Goal: Information Seeking & Learning: Learn about a topic

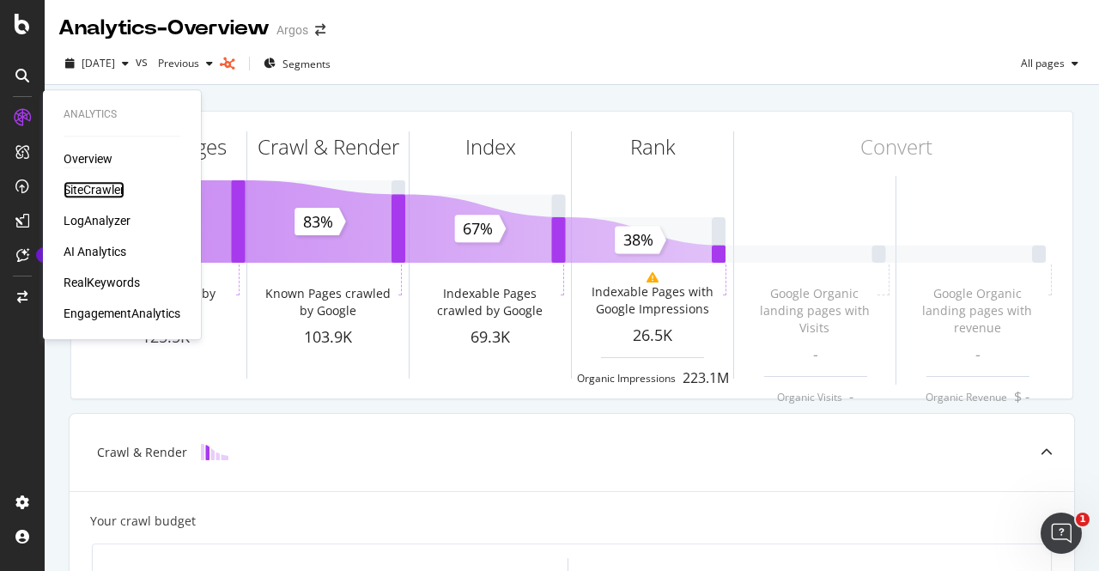
click at [96, 188] on div "SiteCrawler" at bounding box center [94, 189] width 61 height 17
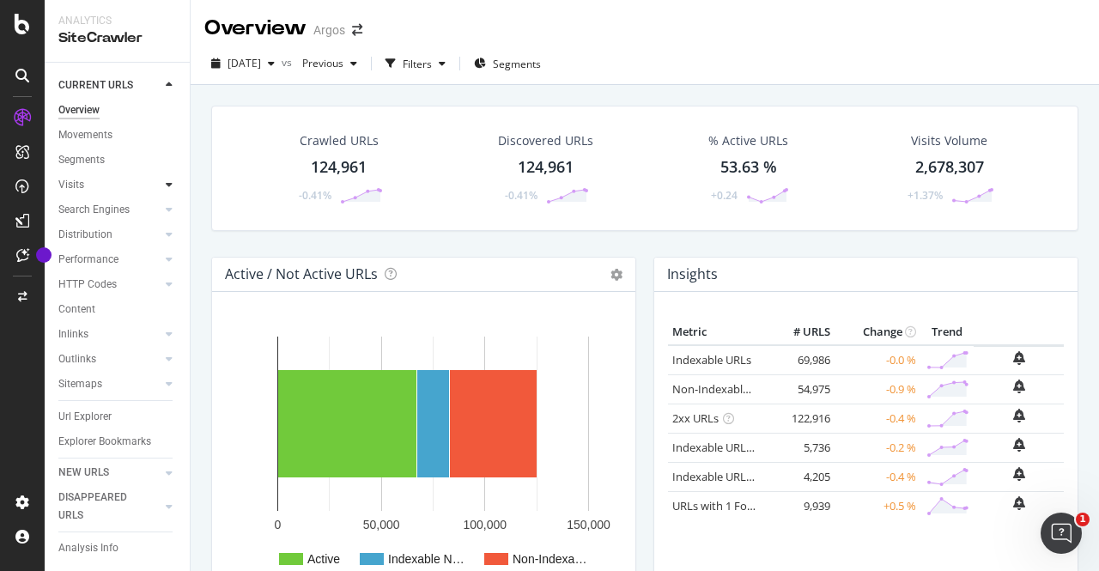
click at [166, 182] on icon at bounding box center [169, 184] width 7 height 10
click at [161, 217] on div at bounding box center [169, 209] width 17 height 17
click at [113, 208] on div "Search Engines" at bounding box center [93, 210] width 71 height 18
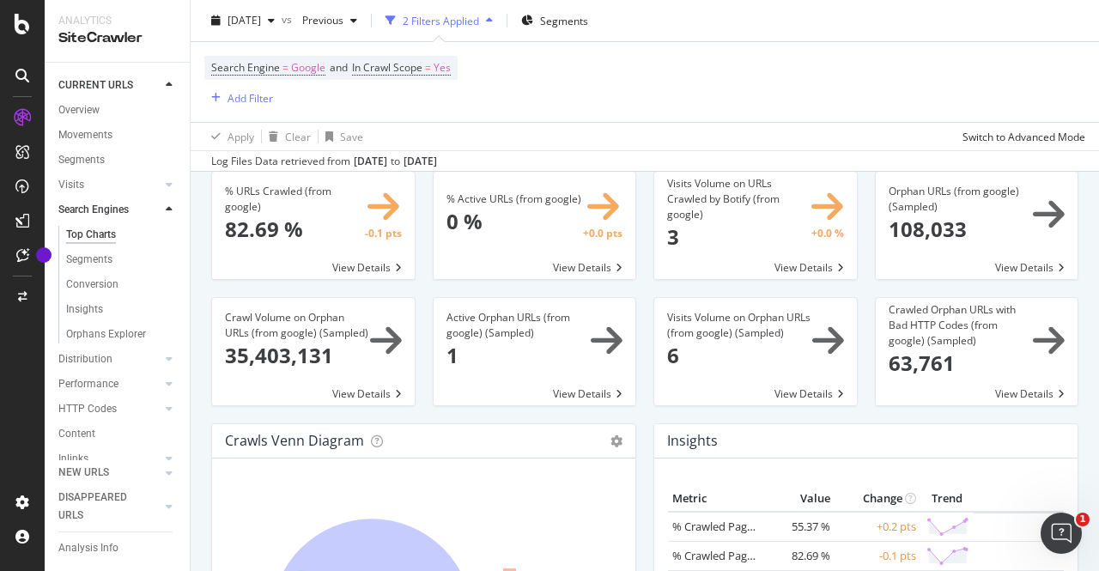
scroll to position [65, 0]
click at [965, 224] on span at bounding box center [977, 224] width 203 height 107
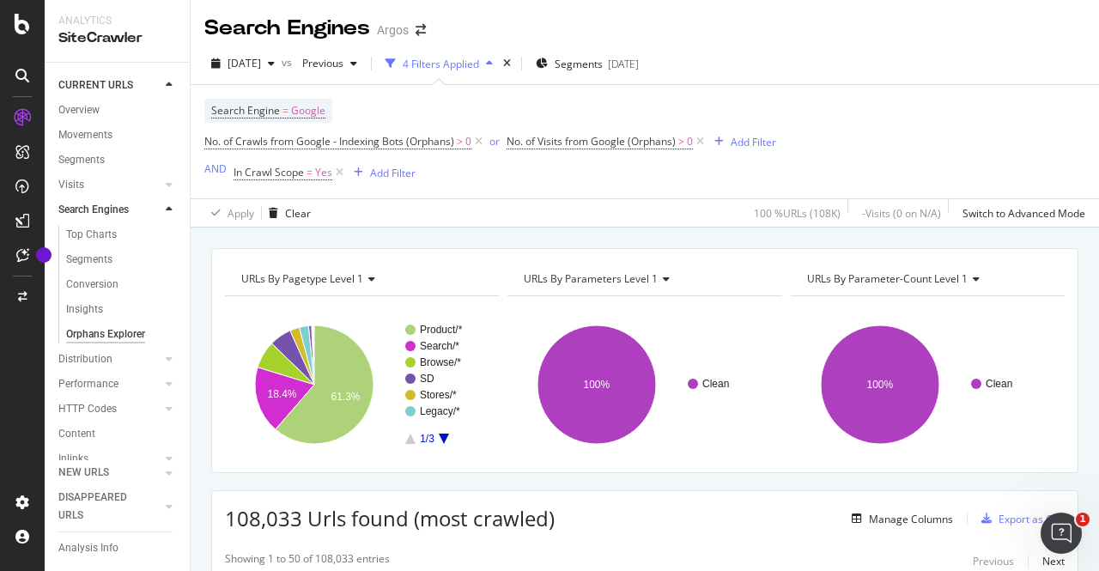
scroll to position [48, 0]
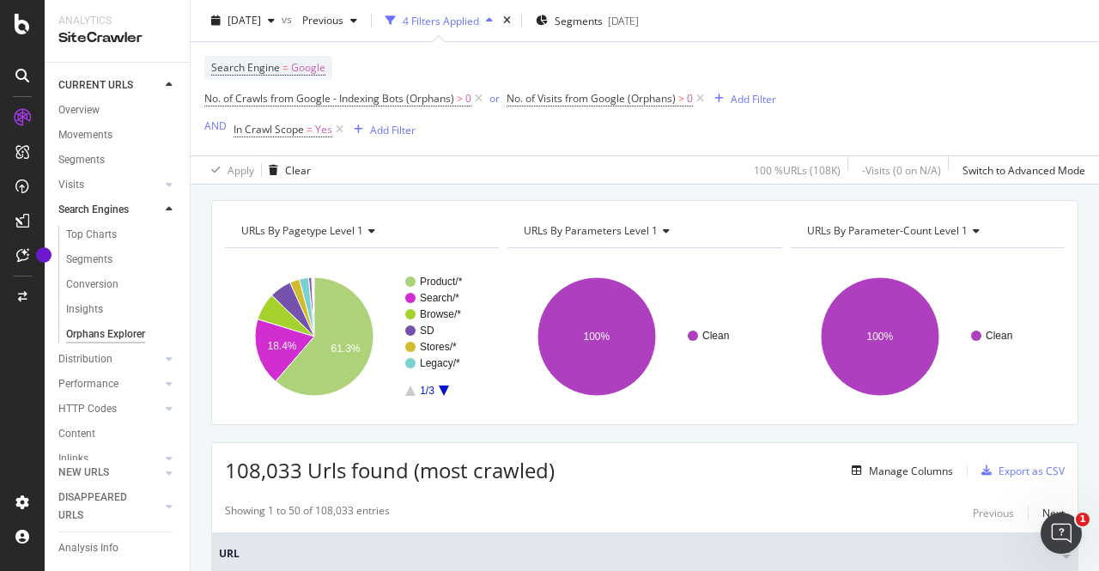
click at [368, 231] on icon at bounding box center [369, 231] width 12 height 10
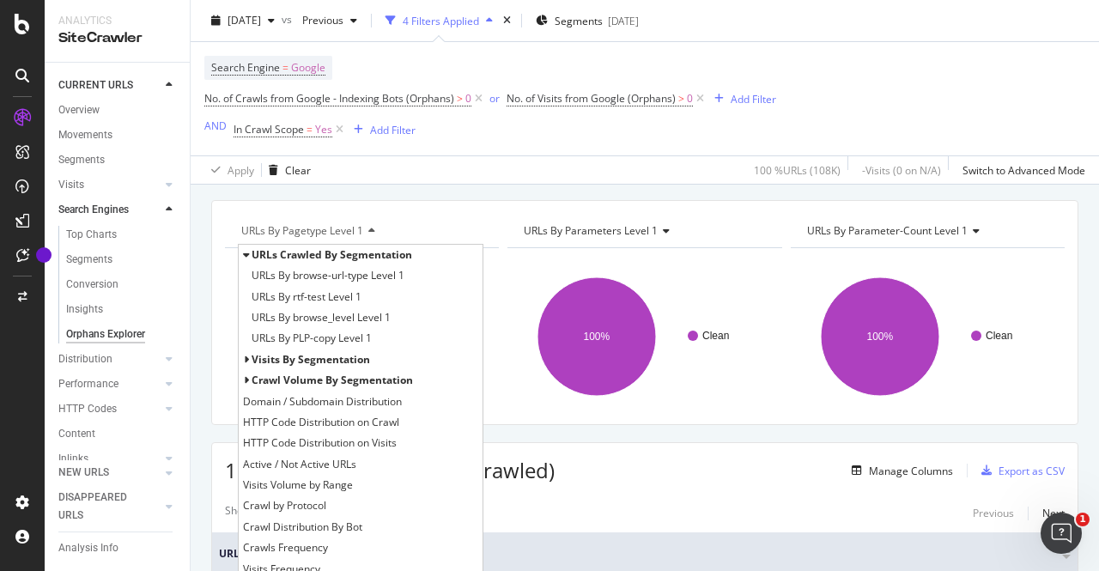
click at [368, 231] on icon at bounding box center [369, 231] width 12 height 10
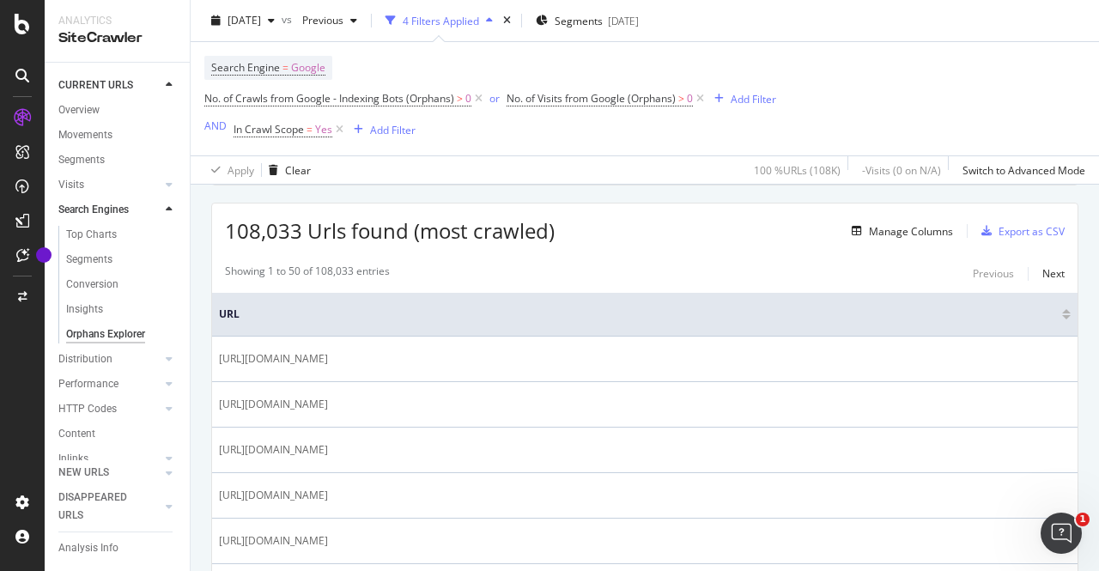
scroll to position [289, 0]
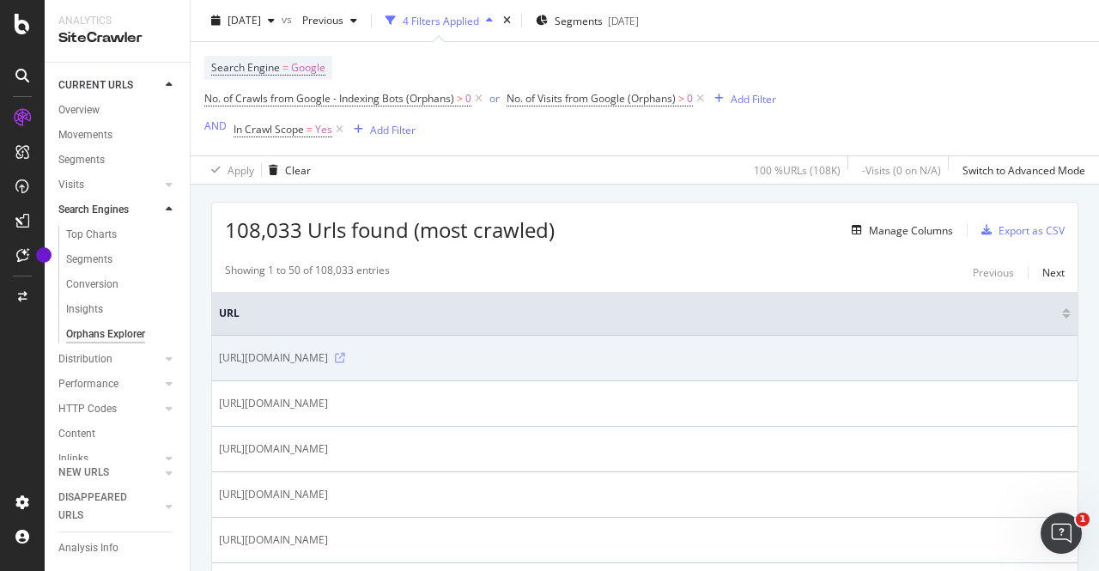
click at [345, 357] on icon at bounding box center [340, 358] width 10 height 10
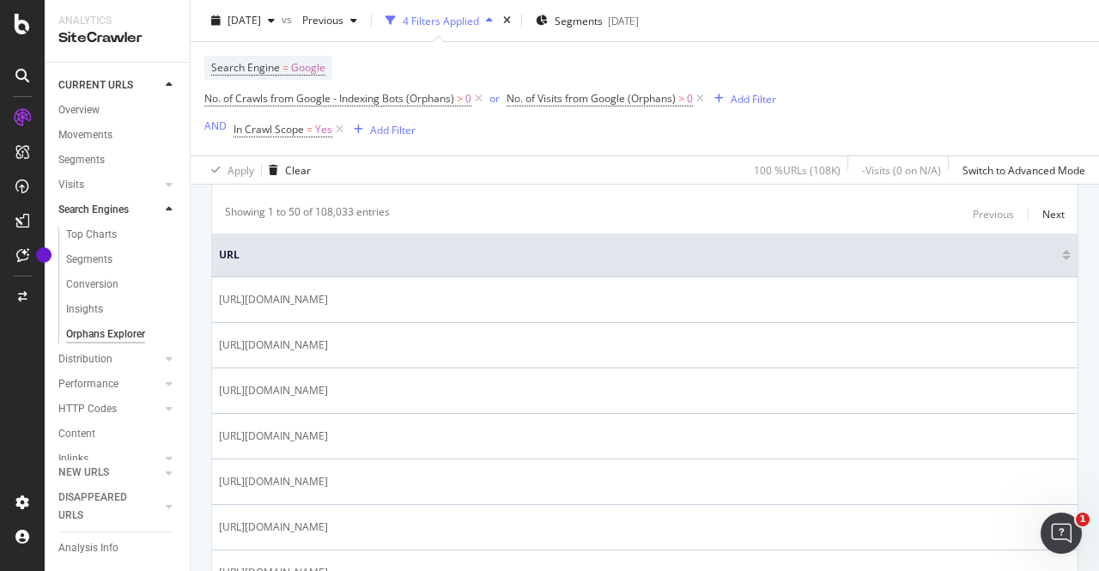
scroll to position [353, 0]
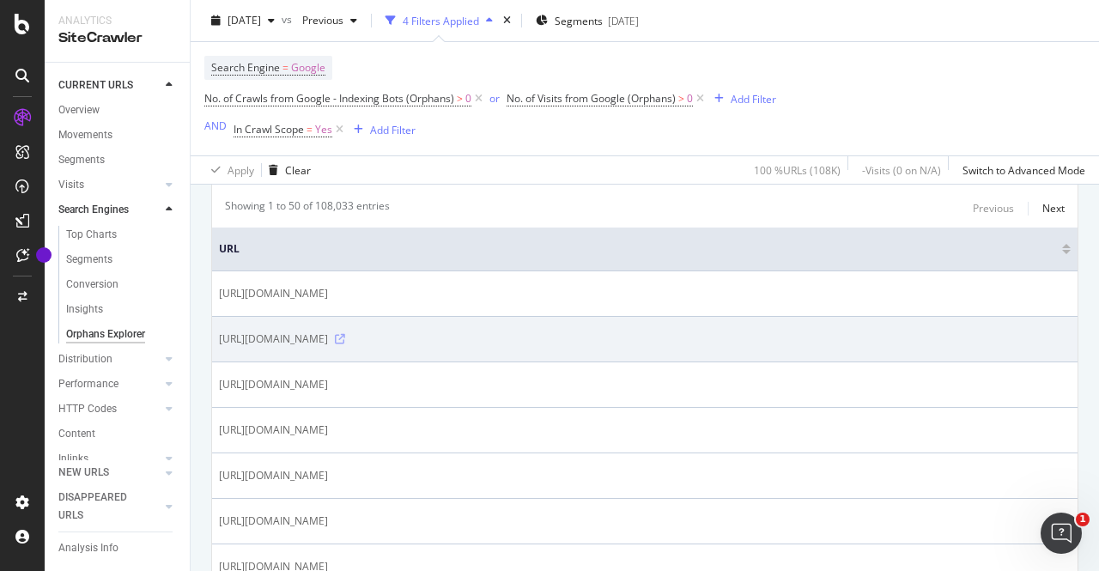
click at [345, 337] on icon at bounding box center [340, 339] width 10 height 10
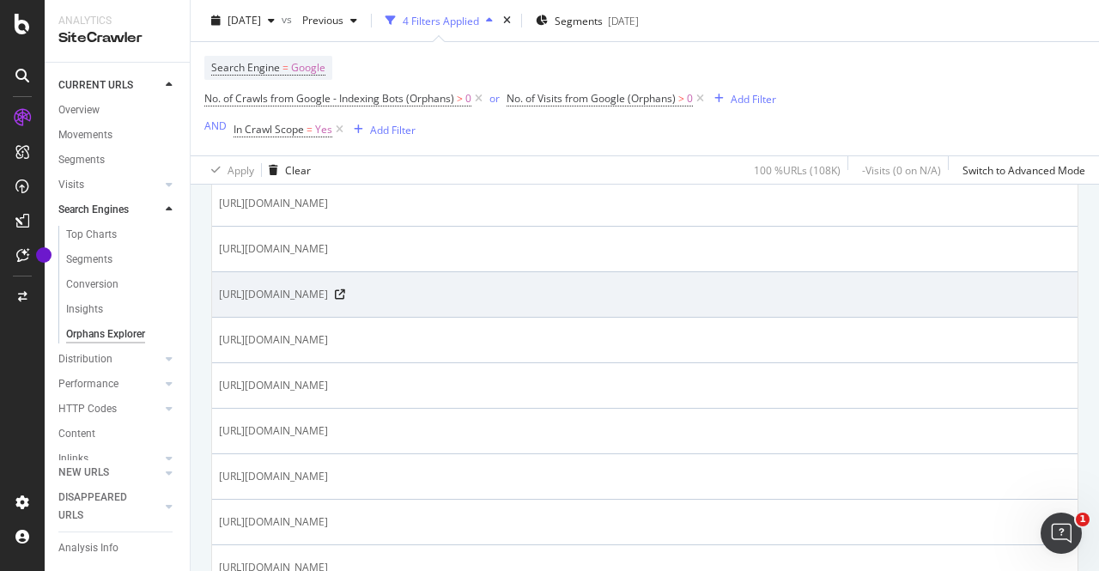
scroll to position [444, 0]
click at [345, 294] on icon at bounding box center [340, 294] width 10 height 10
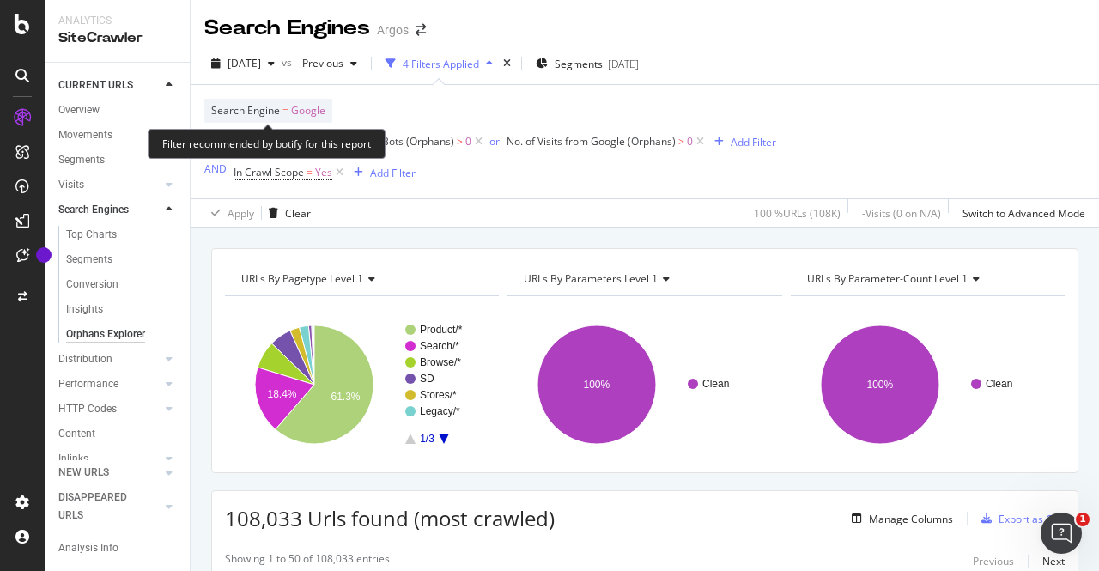
scroll to position [1, 0]
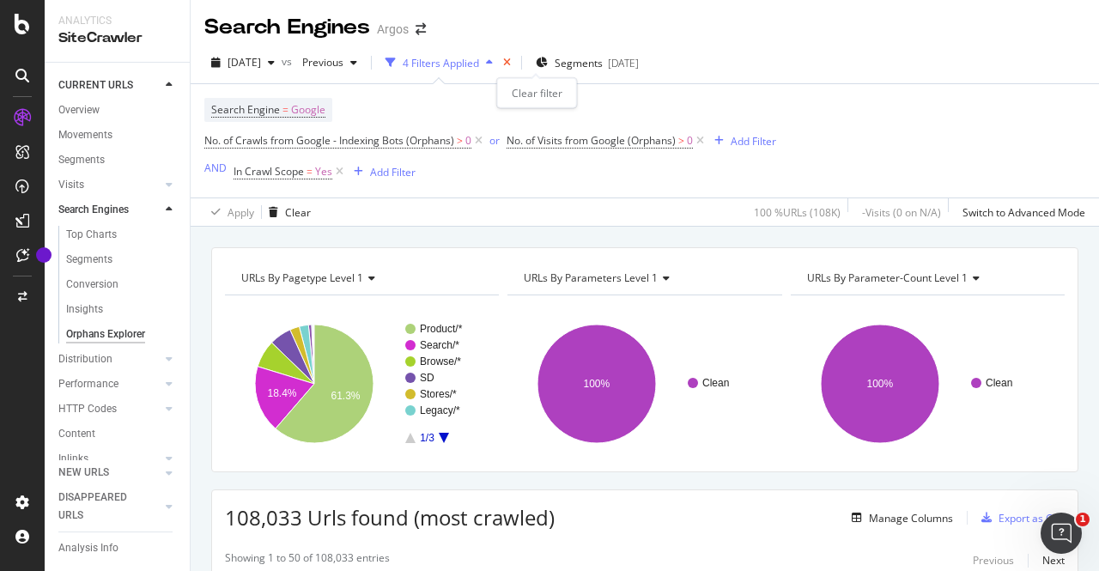
click at [511, 63] on icon "times" at bounding box center [507, 63] width 8 height 10
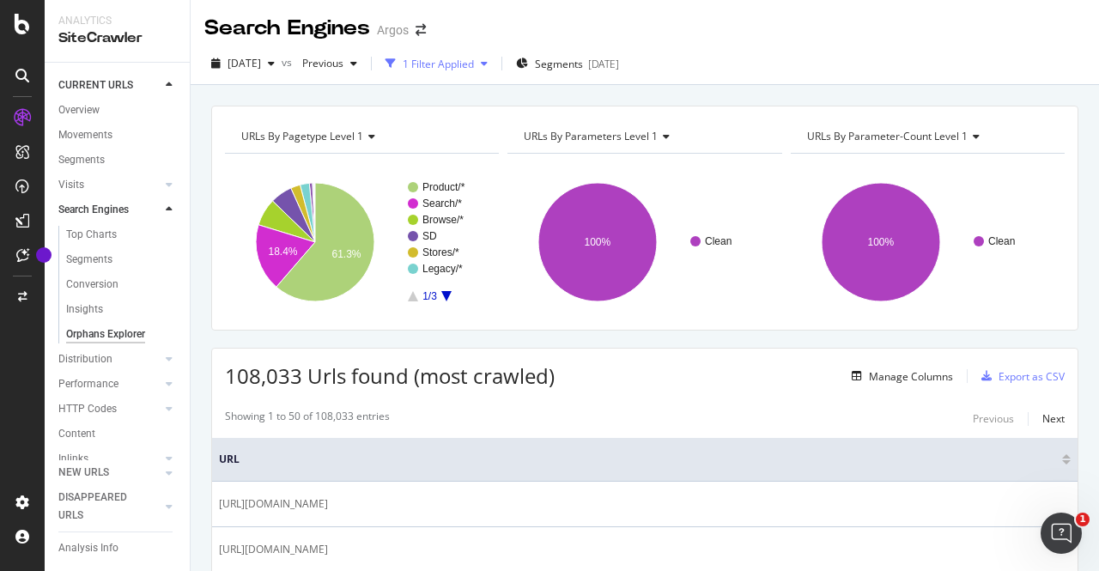
click at [474, 63] on div "1 Filter Applied" at bounding box center [438, 64] width 71 height 15
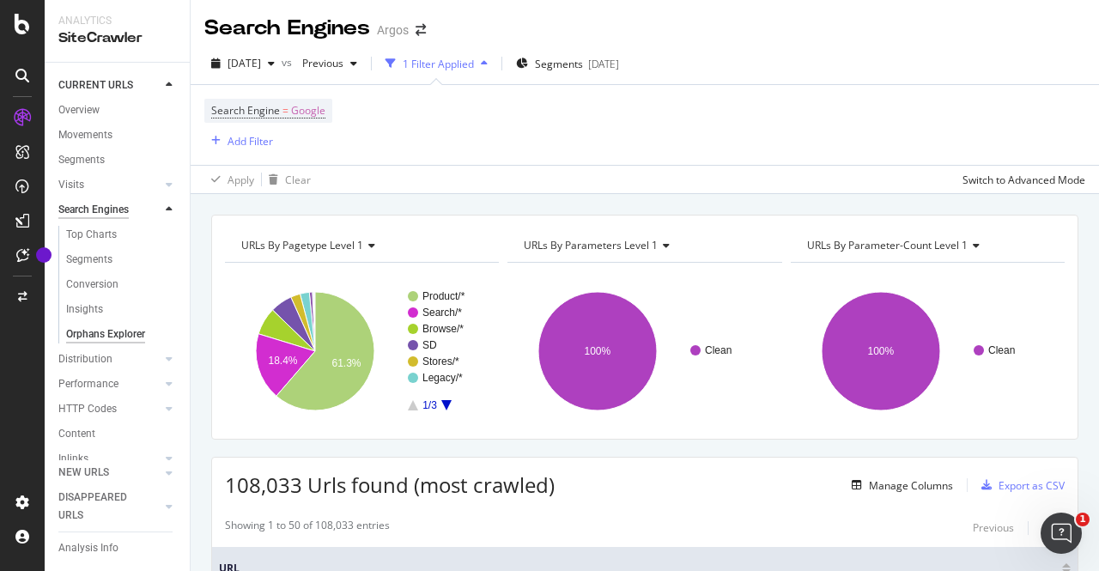
click at [101, 206] on div "Search Engines" at bounding box center [93, 210] width 70 height 18
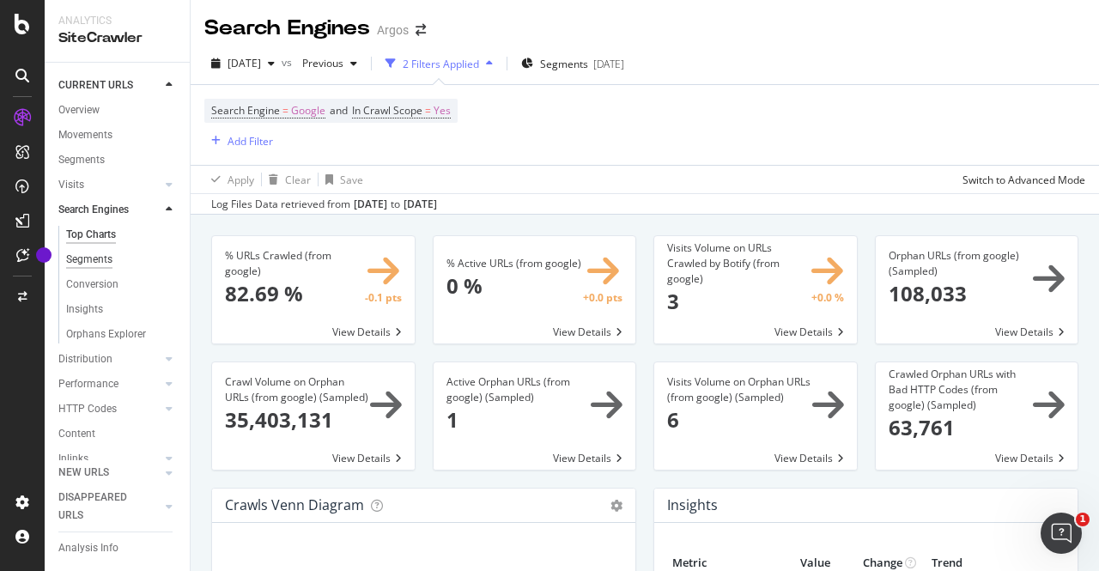
click at [81, 258] on div "Segments" at bounding box center [89, 260] width 46 height 18
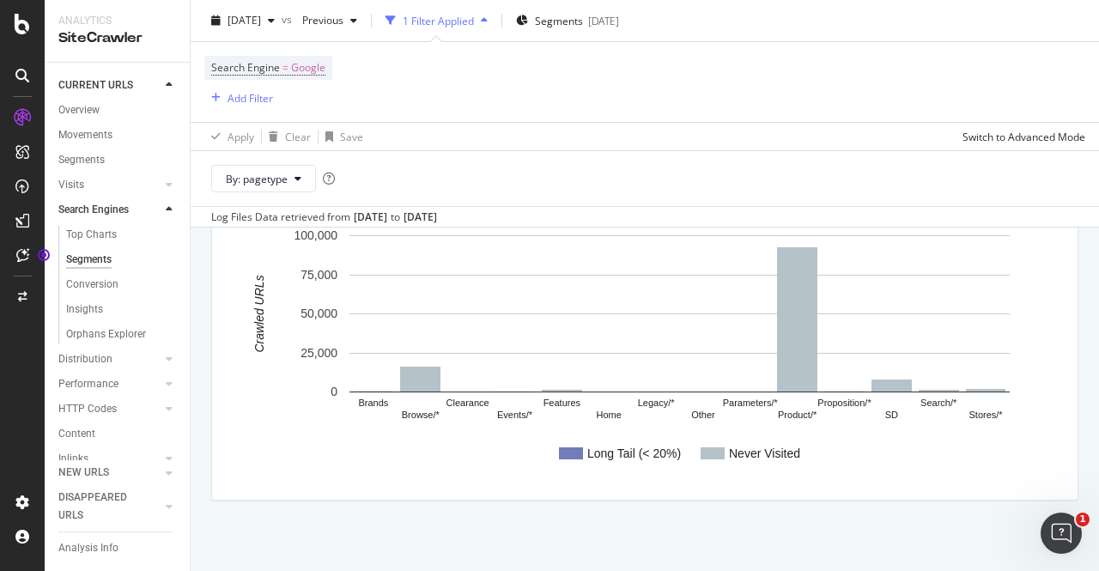
click at [166, 207] on icon at bounding box center [169, 209] width 7 height 10
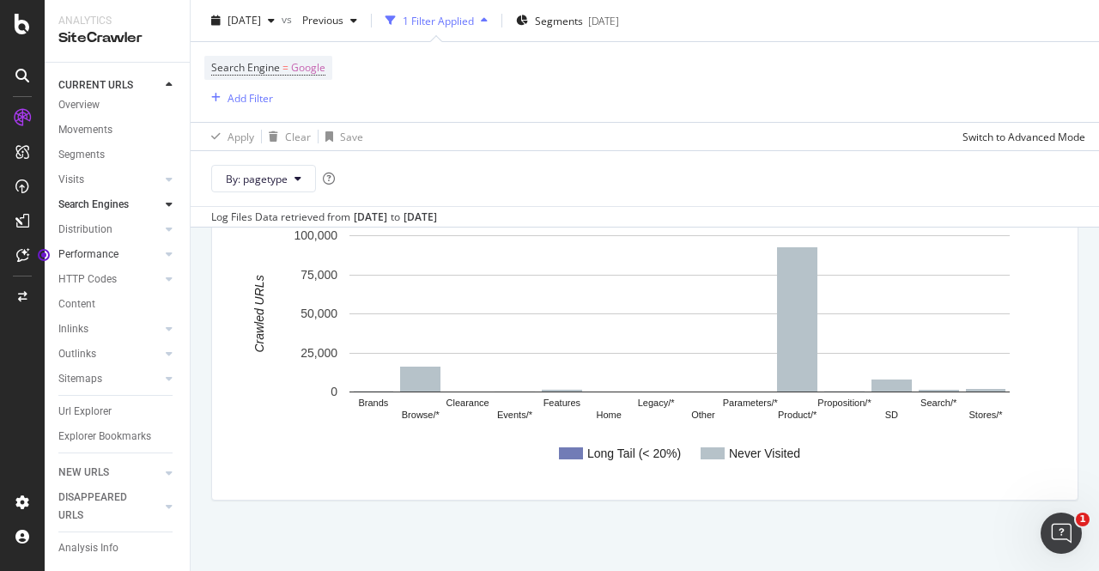
scroll to position [15, 0]
click at [166, 274] on icon at bounding box center [169, 279] width 7 height 10
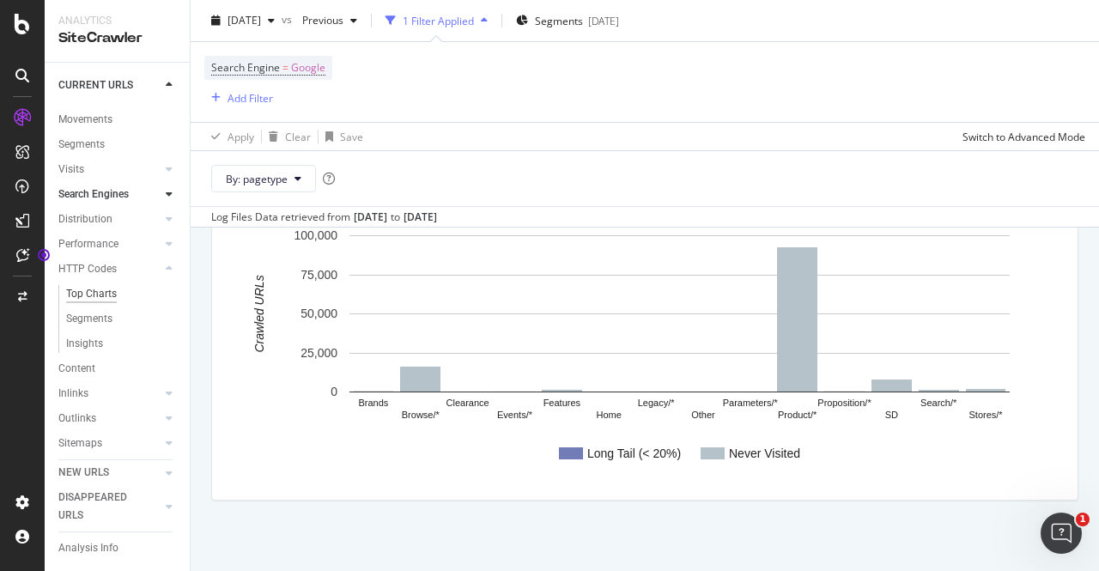
click at [109, 291] on div "Top Charts" at bounding box center [91, 294] width 51 height 18
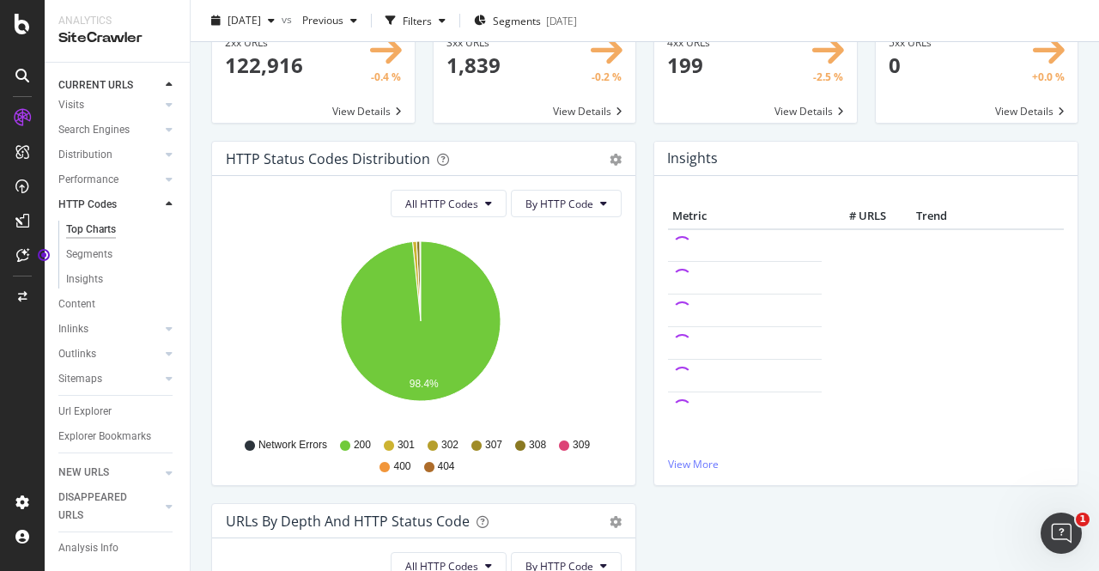
scroll to position [97, 0]
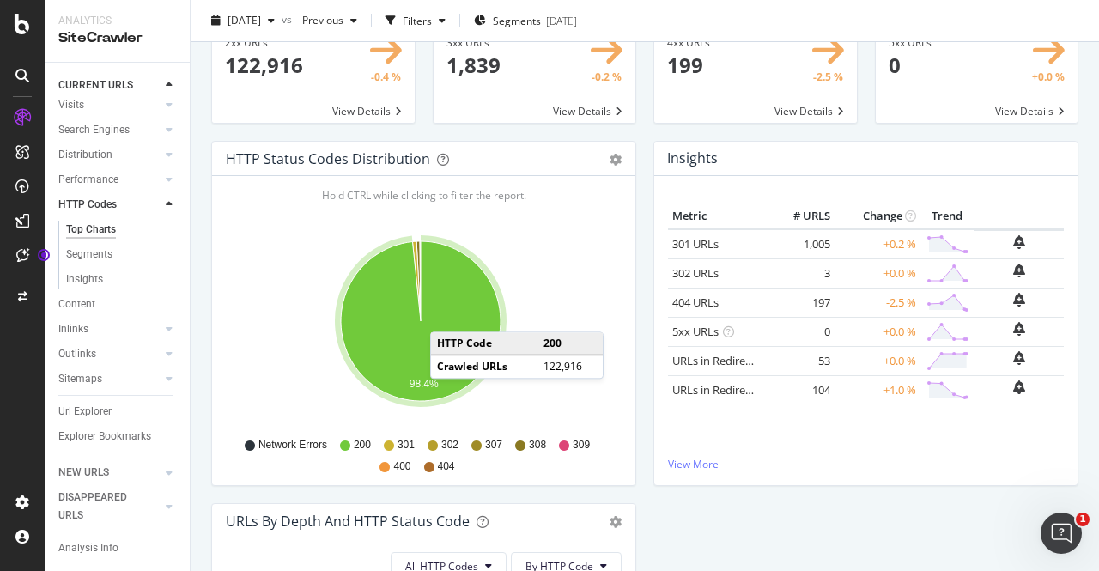
click at [447, 313] on icon "A chart." at bounding box center [421, 321] width 160 height 160
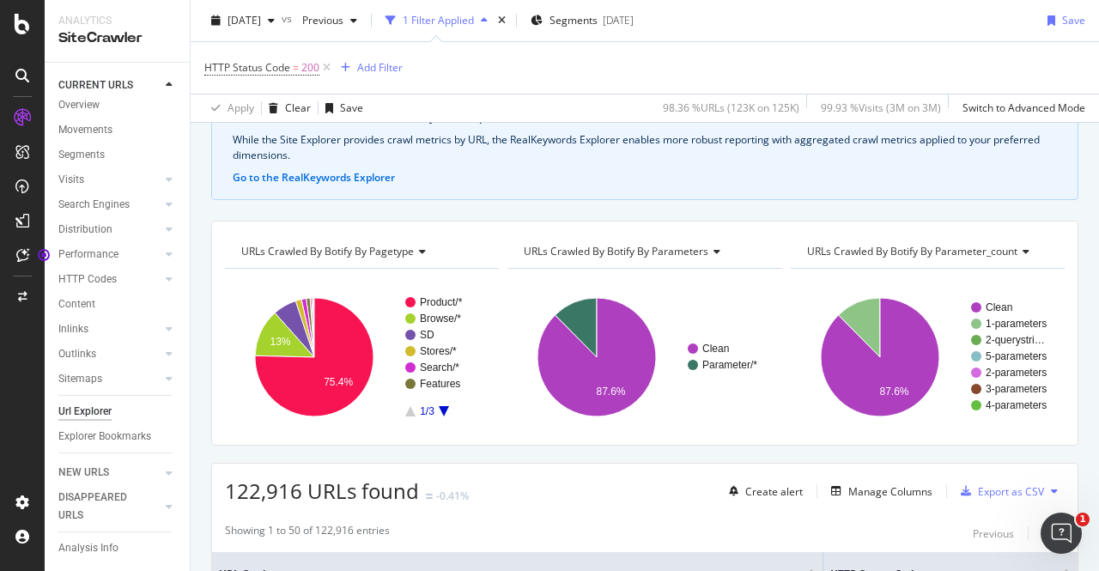
scroll to position [91, 0]
click at [70, 295] on div "Content" at bounding box center [76, 304] width 37 height 18
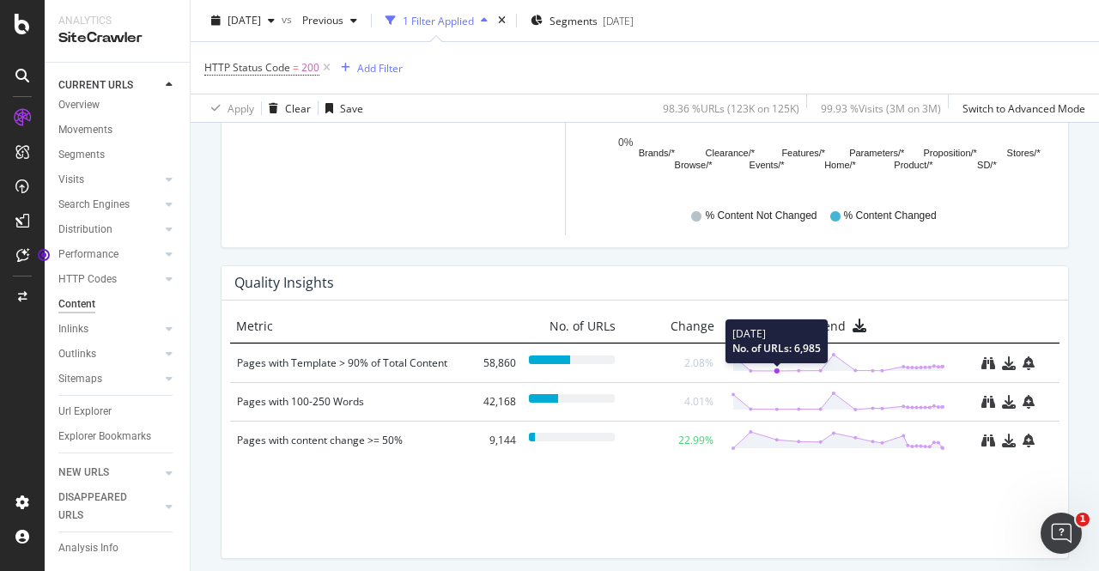
scroll to position [1202, 0]
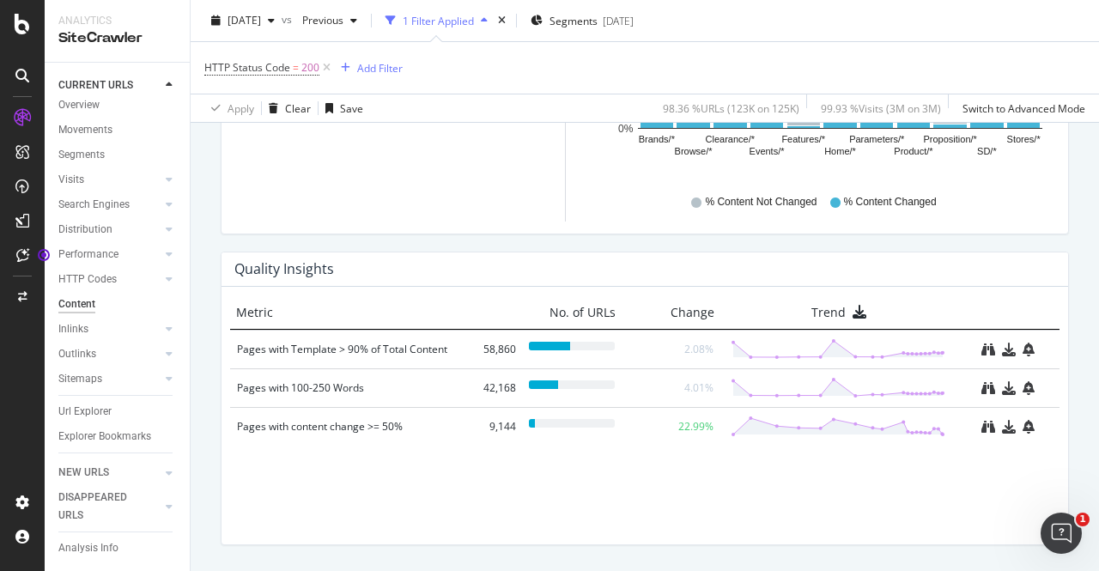
drag, startPoint x: 111, startPoint y: 470, endPoint x: 117, endPoint y: 439, distance: 31.5
click at [112, 470] on link "NEW URLS" at bounding box center [109, 473] width 102 height 18
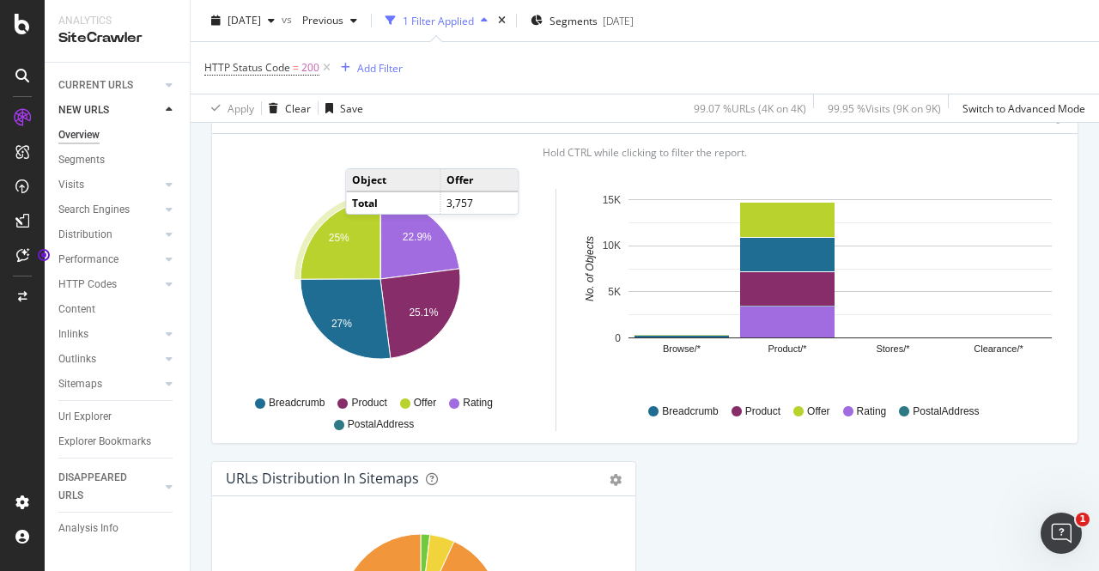
scroll to position [1652, 0]
